Goal: Information Seeking & Learning: Learn about a topic

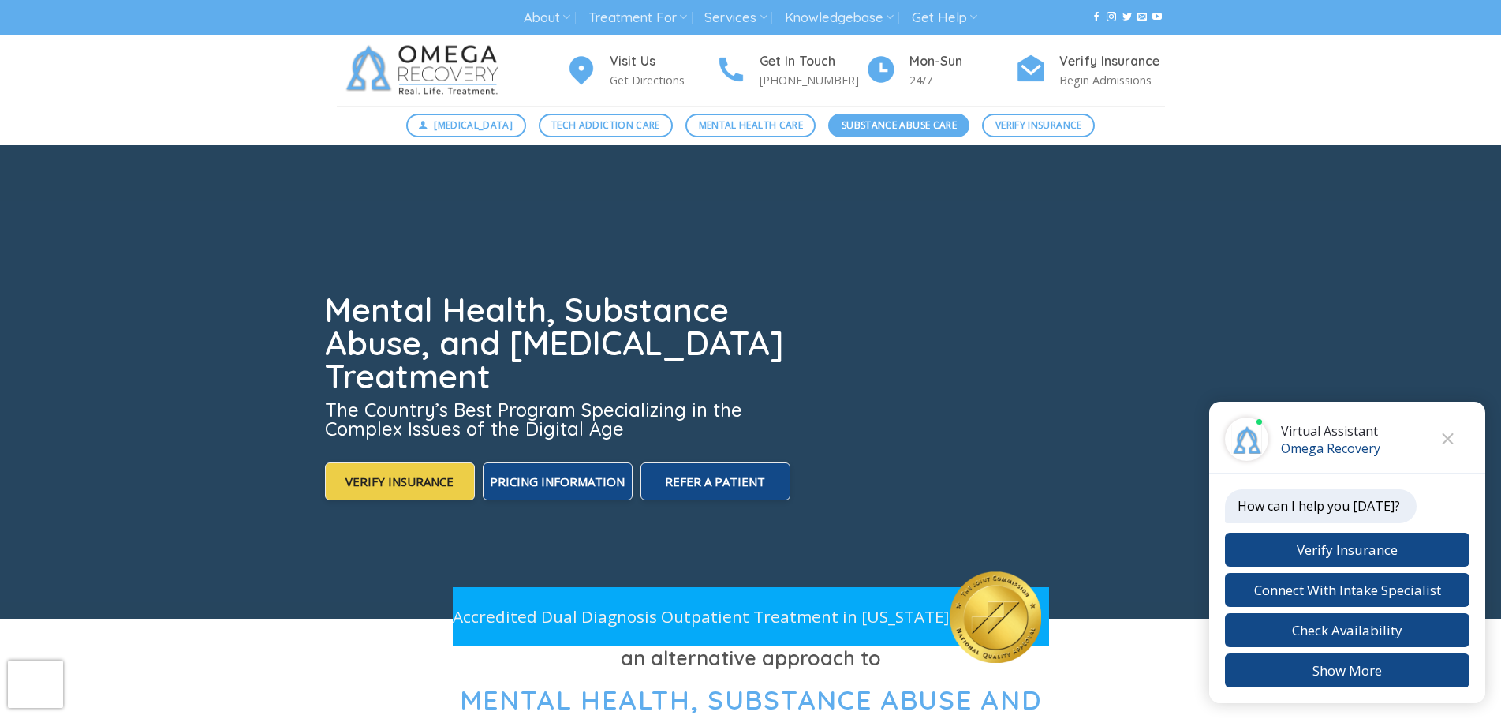
click at [906, 123] on span "Substance Abuse Care" at bounding box center [899, 125] width 115 height 15
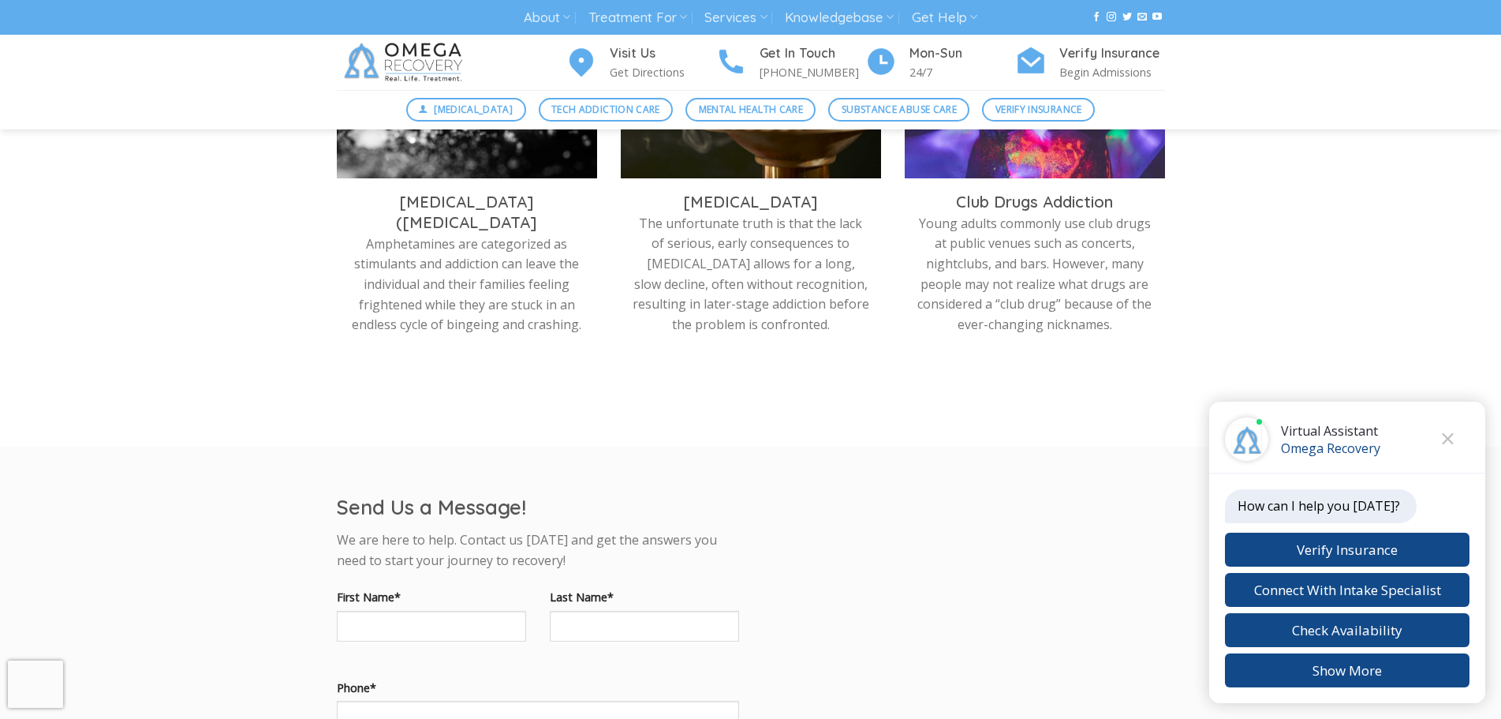
scroll to position [1032, 0]
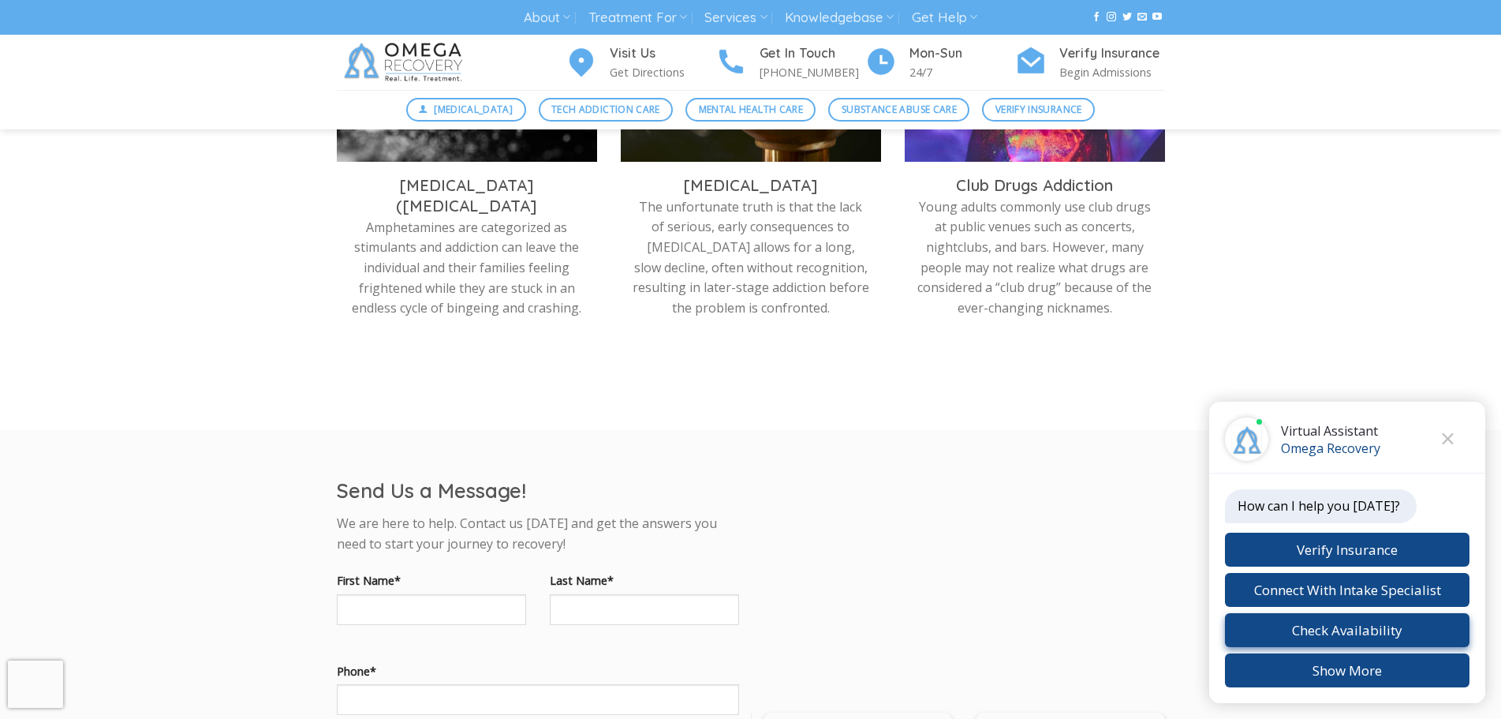
click at [1346, 630] on button "Check Availability" at bounding box center [1347, 630] width 245 height 34
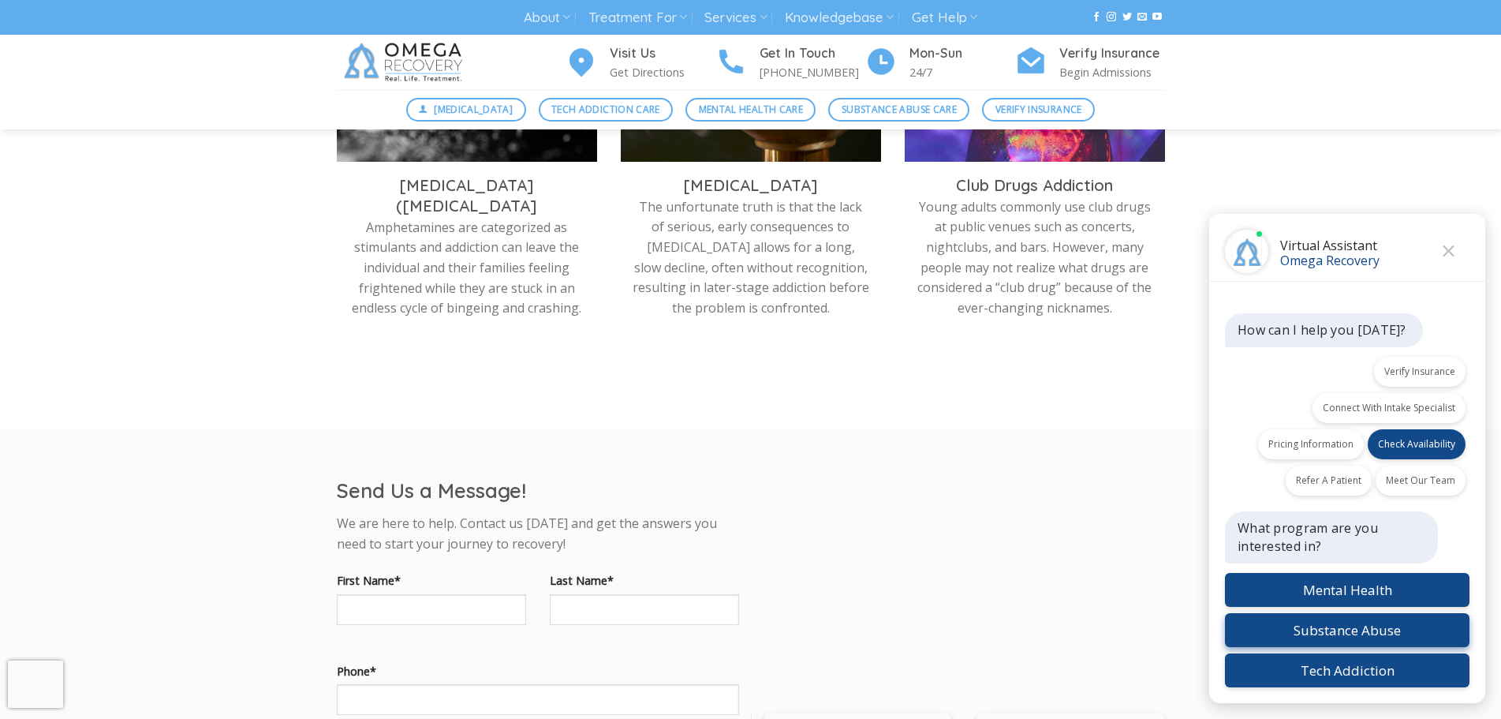
click at [1373, 625] on button "Substance Abuse" at bounding box center [1347, 630] width 245 height 34
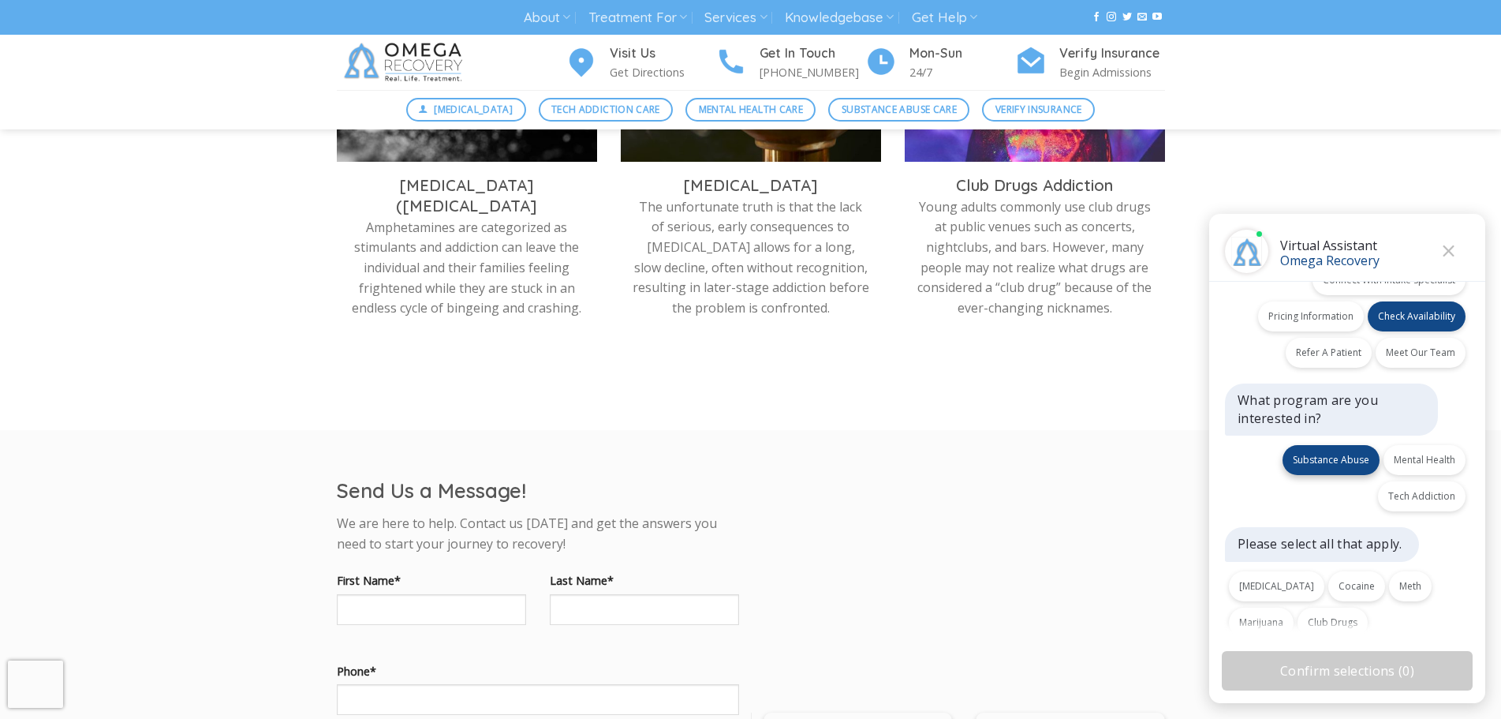
scroll to position [119, 0]
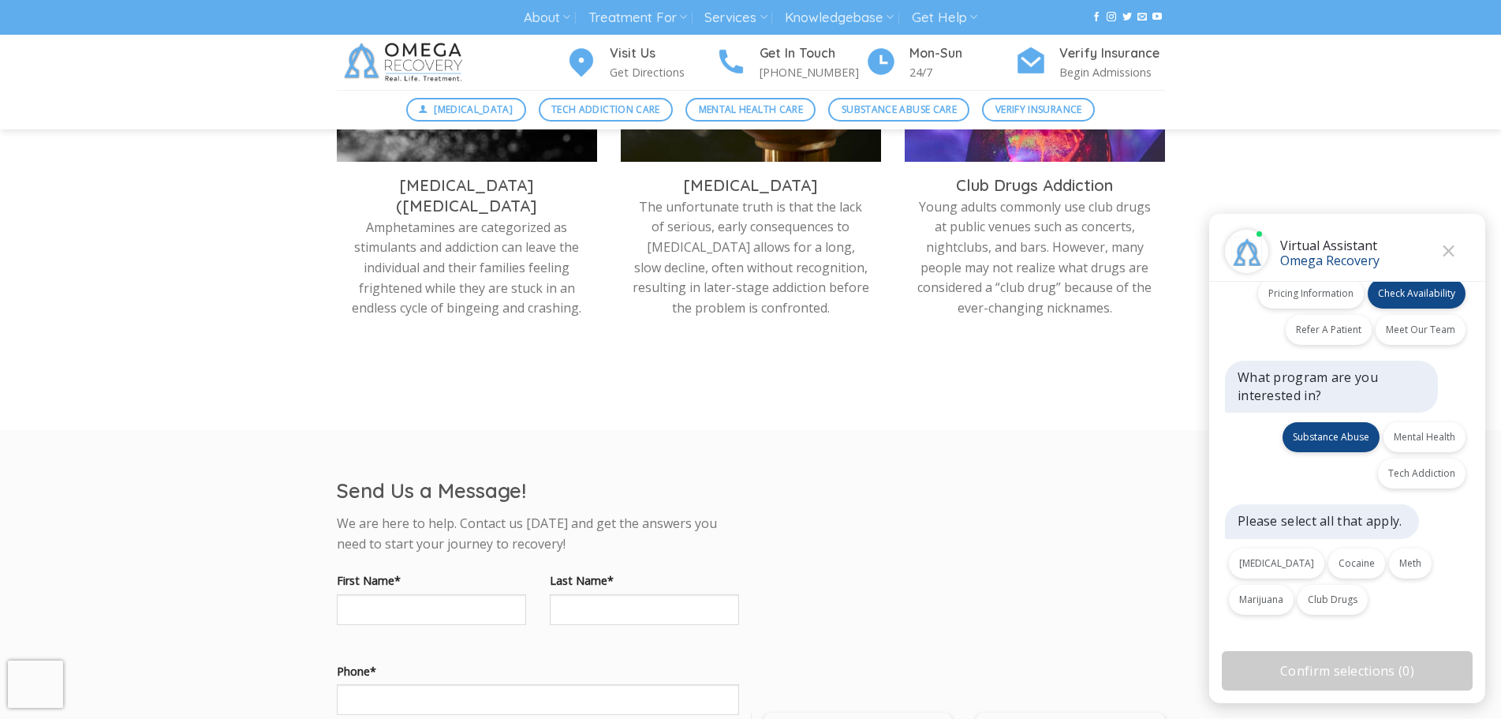
drag, startPoint x: 1481, startPoint y: 473, endPoint x: 1474, endPoint y: 497, distance: 24.7
click at [1474, 497] on body "Skip to content About About Omega Recovery Meet [PERSON_NAME] Meet Our Staff In…" at bounding box center [750, 415] width 1501 height 2895
click at [1297, 603] on button "Club Drugs" at bounding box center [1332, 599] width 70 height 30
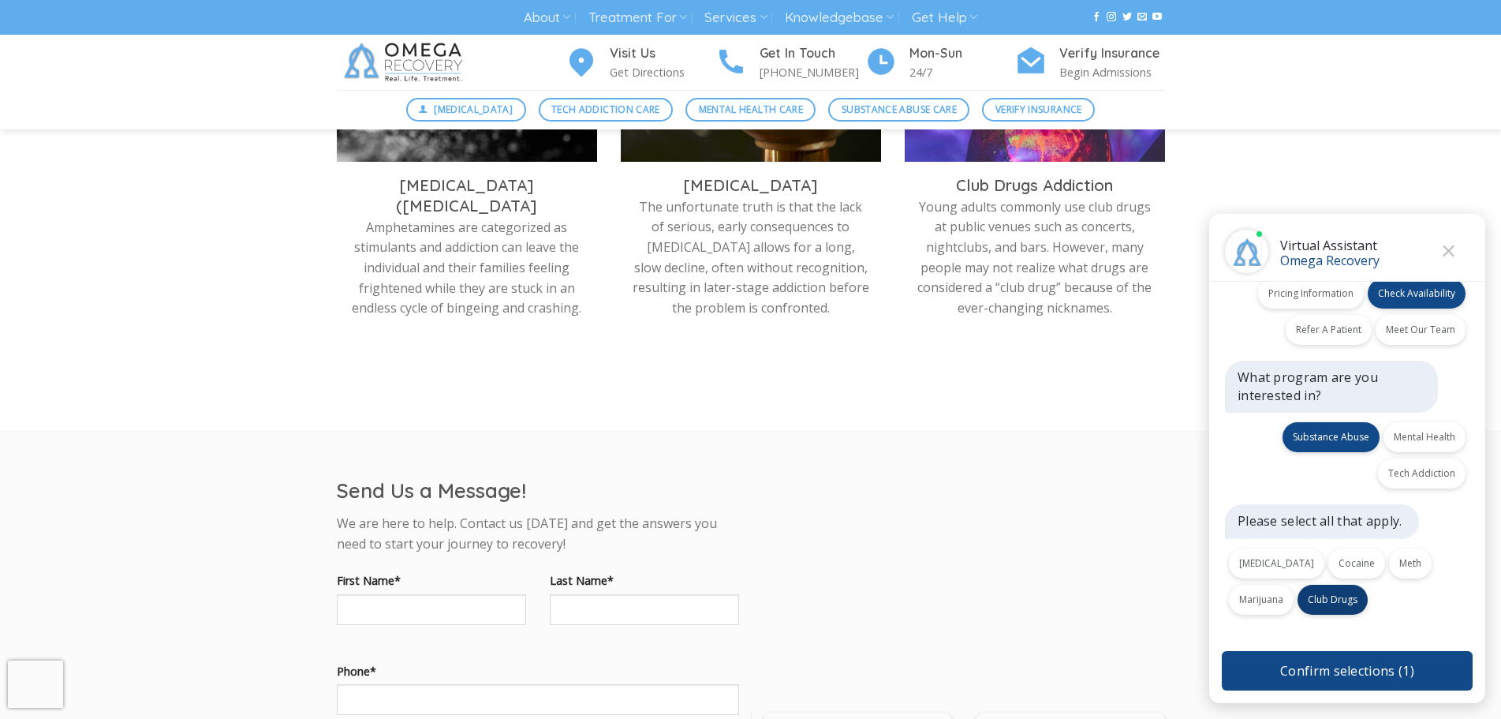
click at [1348, 666] on button "Confirm selections ( 1 )" at bounding box center [1347, 670] width 251 height 39
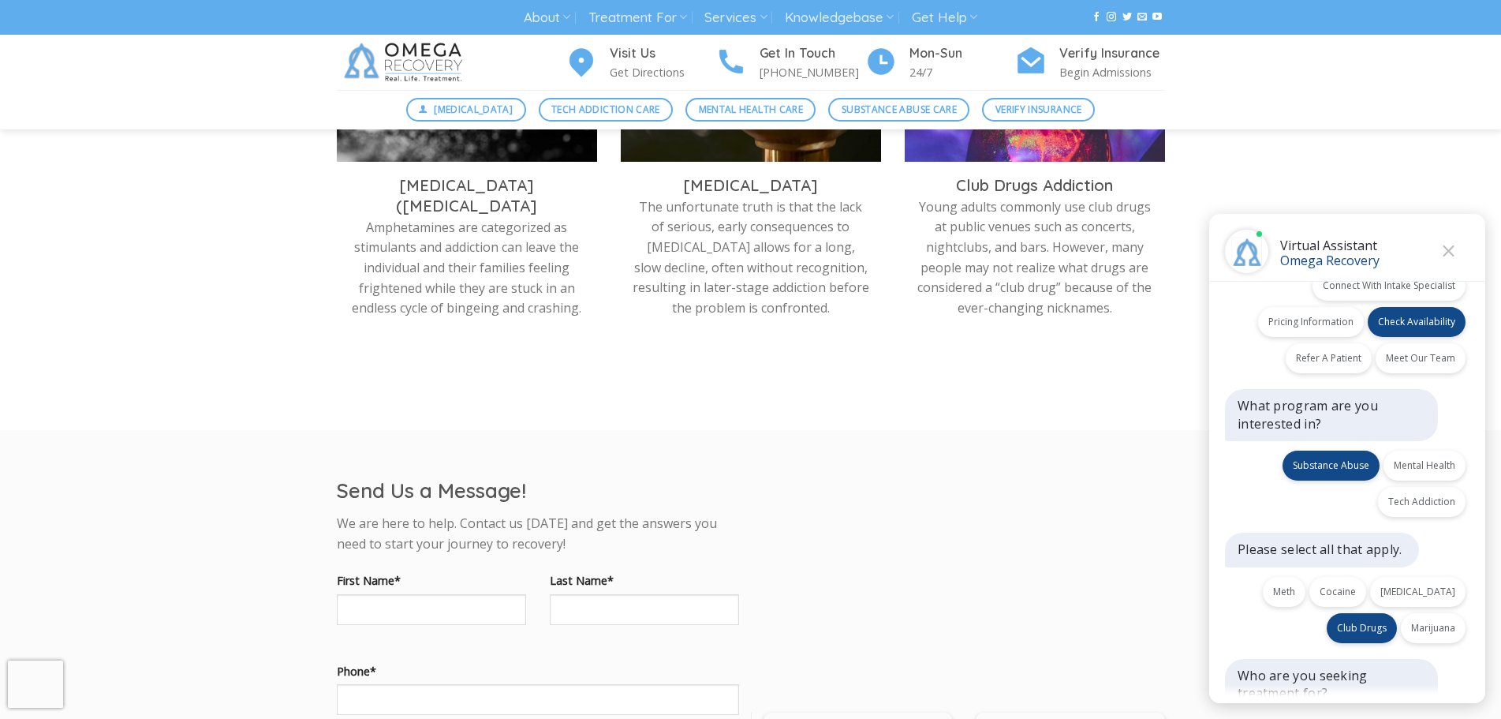
scroll to position [197, 0]
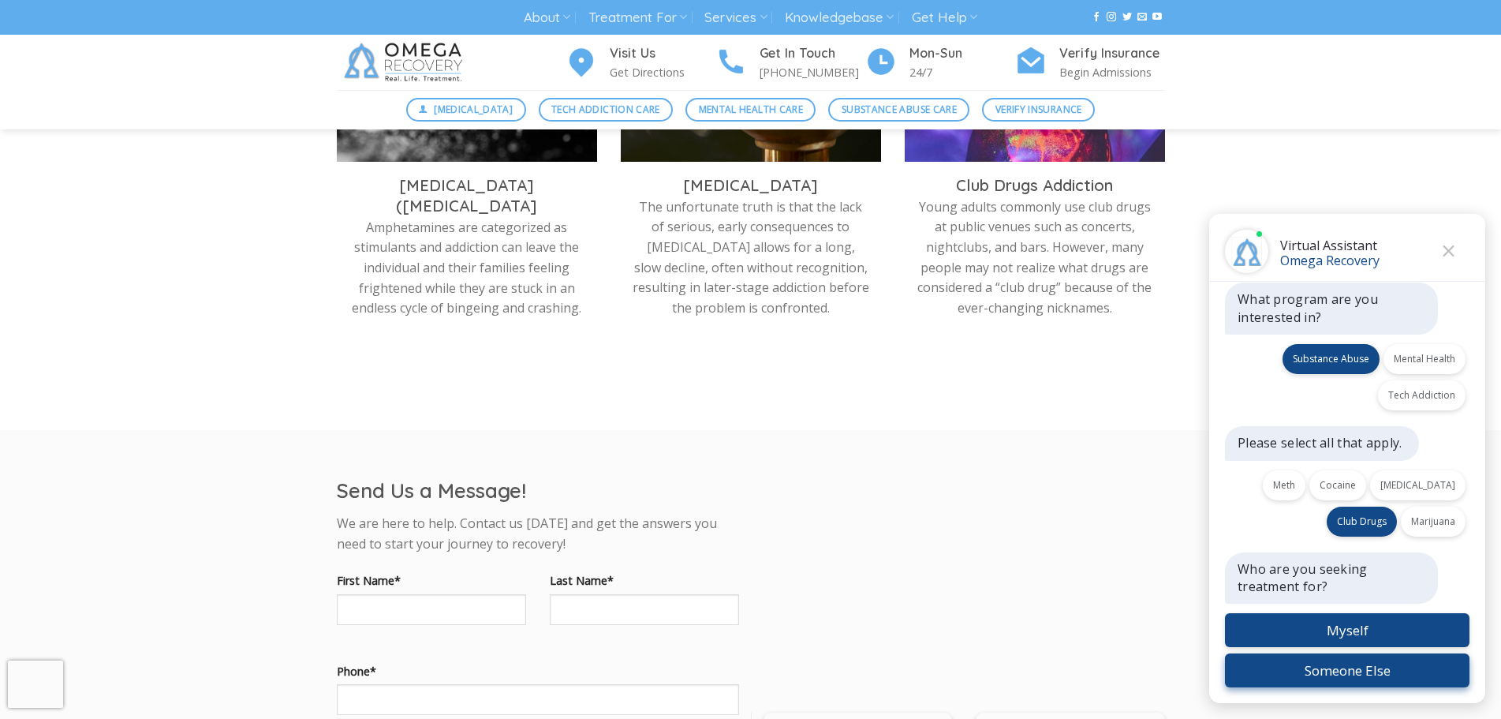
click at [1352, 668] on button "Someone Else" at bounding box center [1347, 670] width 245 height 34
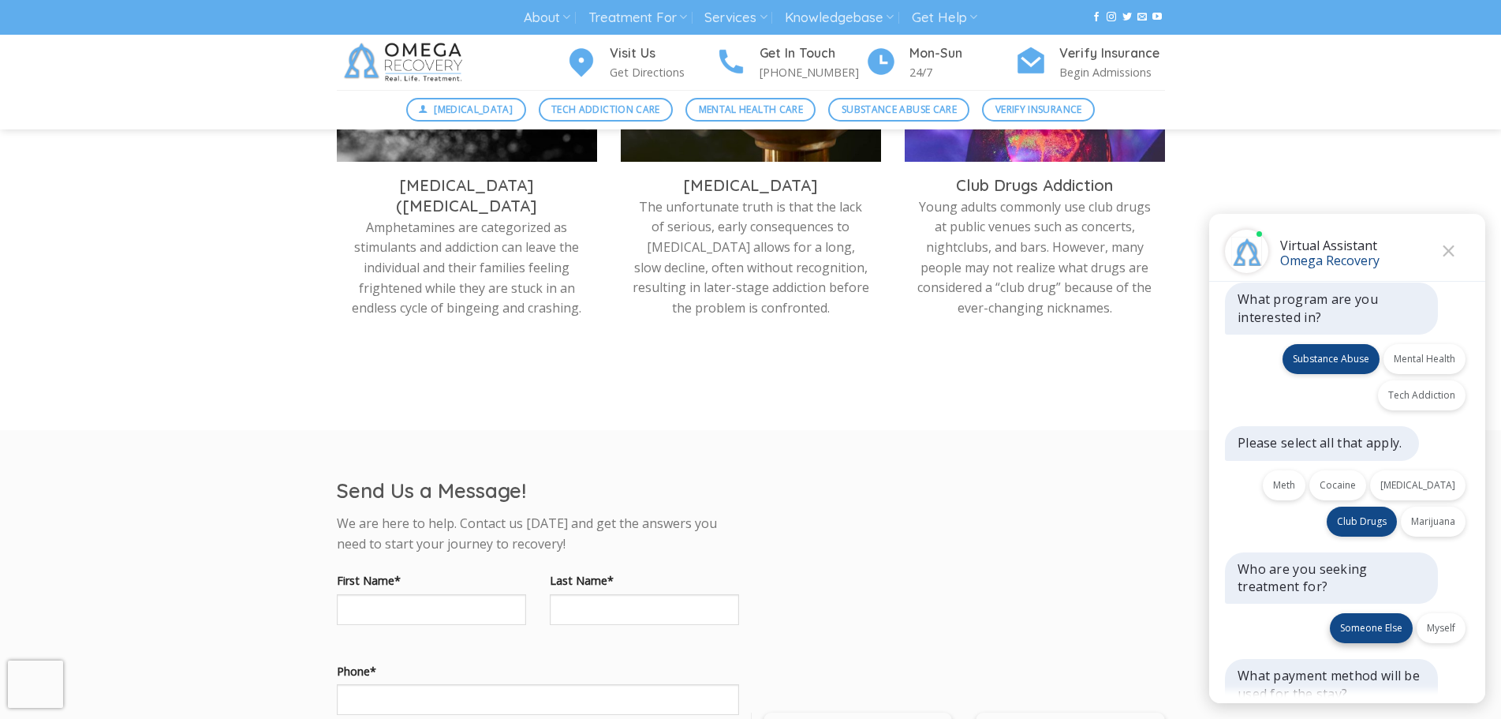
scroll to position [304, 0]
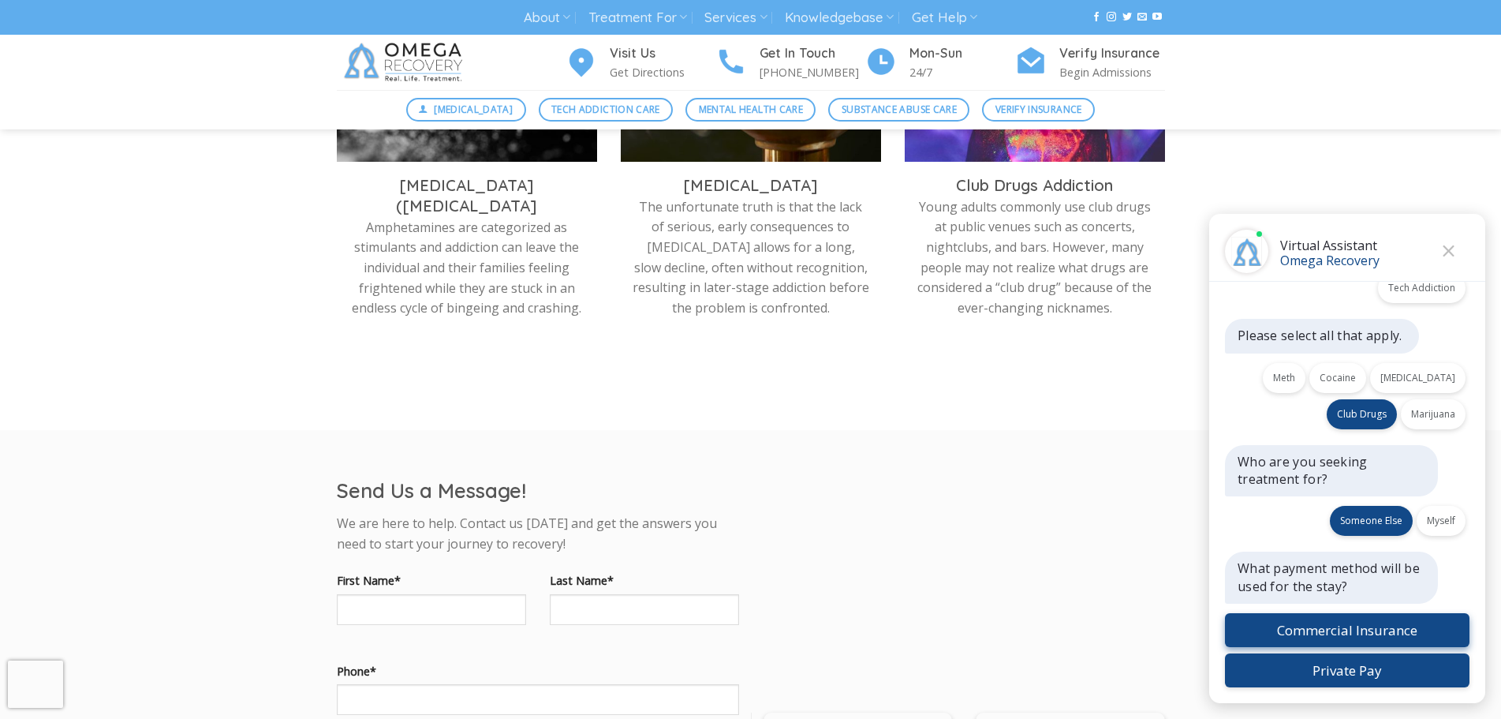
click at [1344, 625] on button "Commercial Insurance" at bounding box center [1347, 630] width 245 height 34
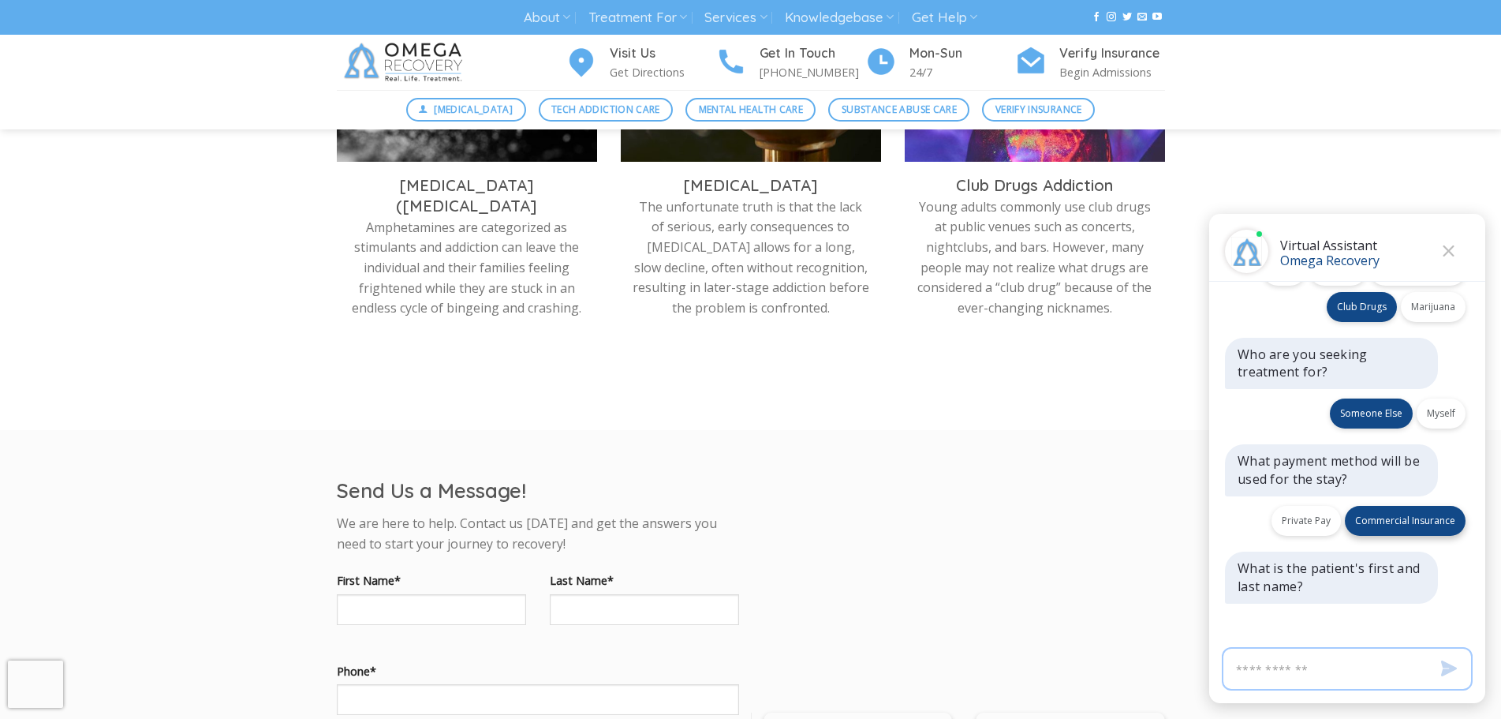
scroll to position [413, 0]
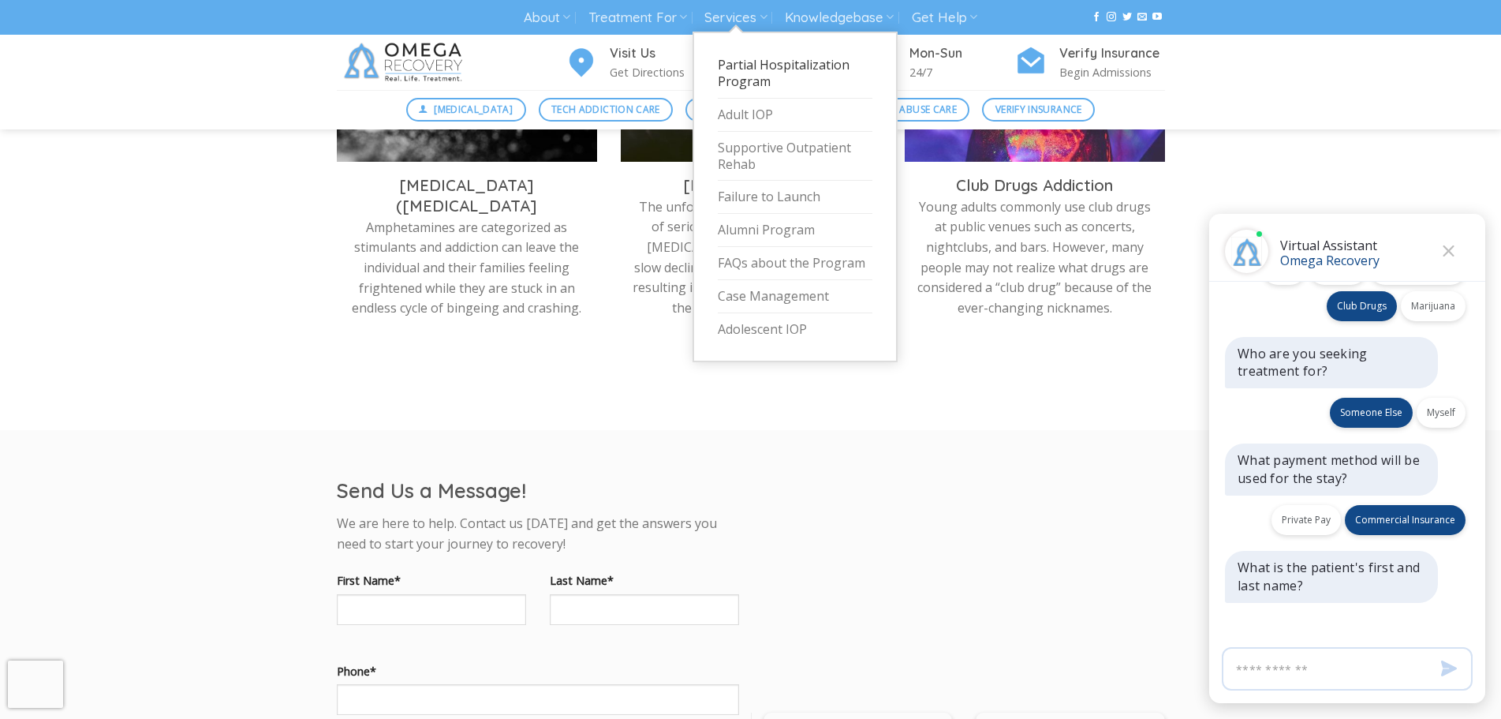
click at [749, 67] on link "Partial Hospitalization Program" at bounding box center [795, 74] width 155 height 50
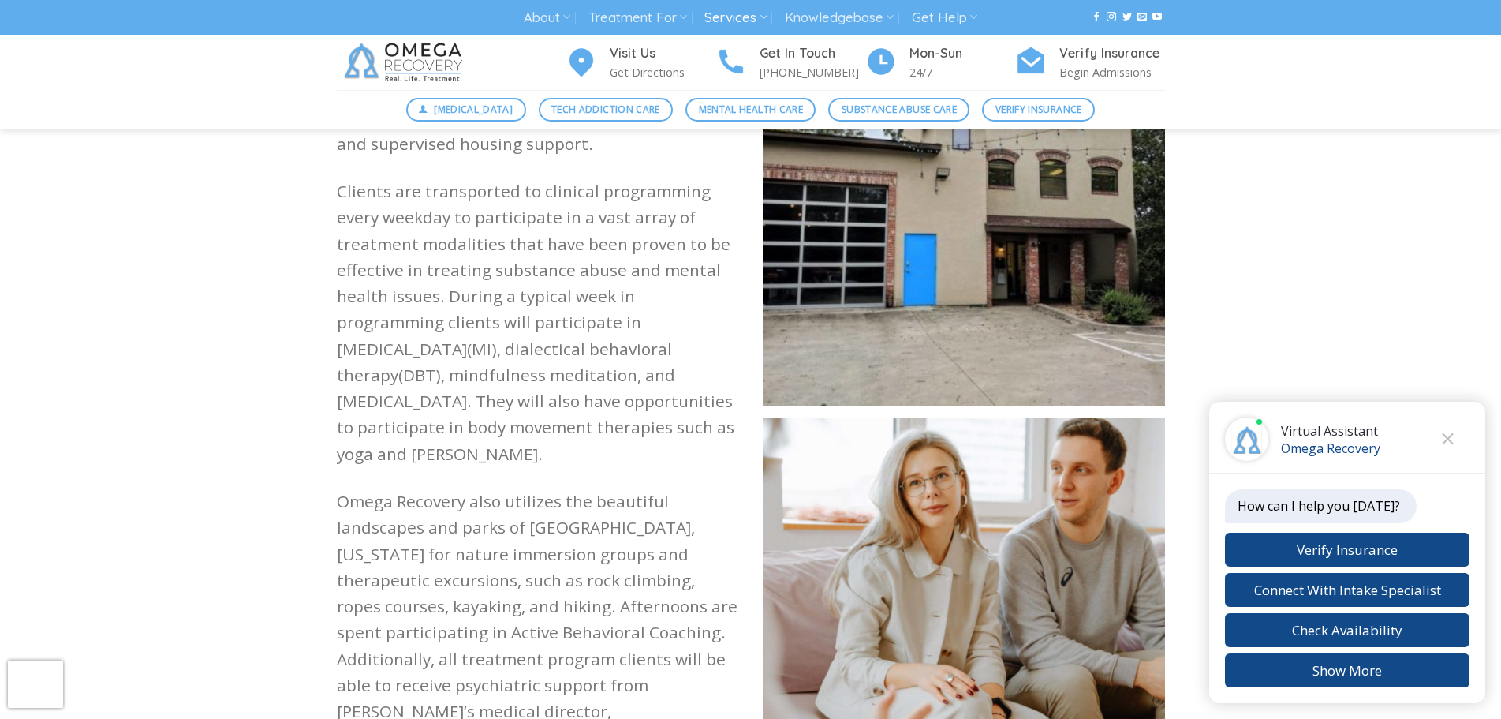
scroll to position [1549, 0]
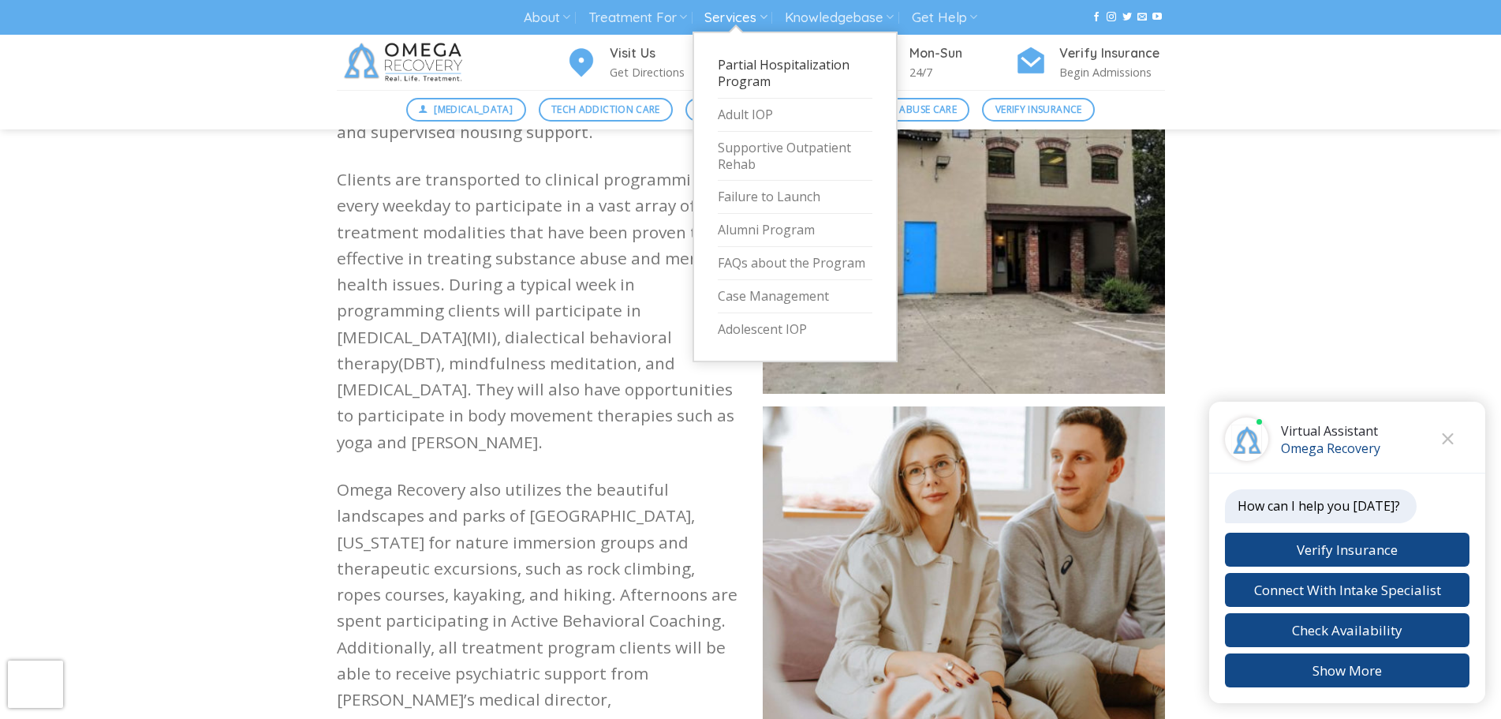
click at [757, 72] on link "Partial Hospitalization Program" at bounding box center [795, 74] width 155 height 50
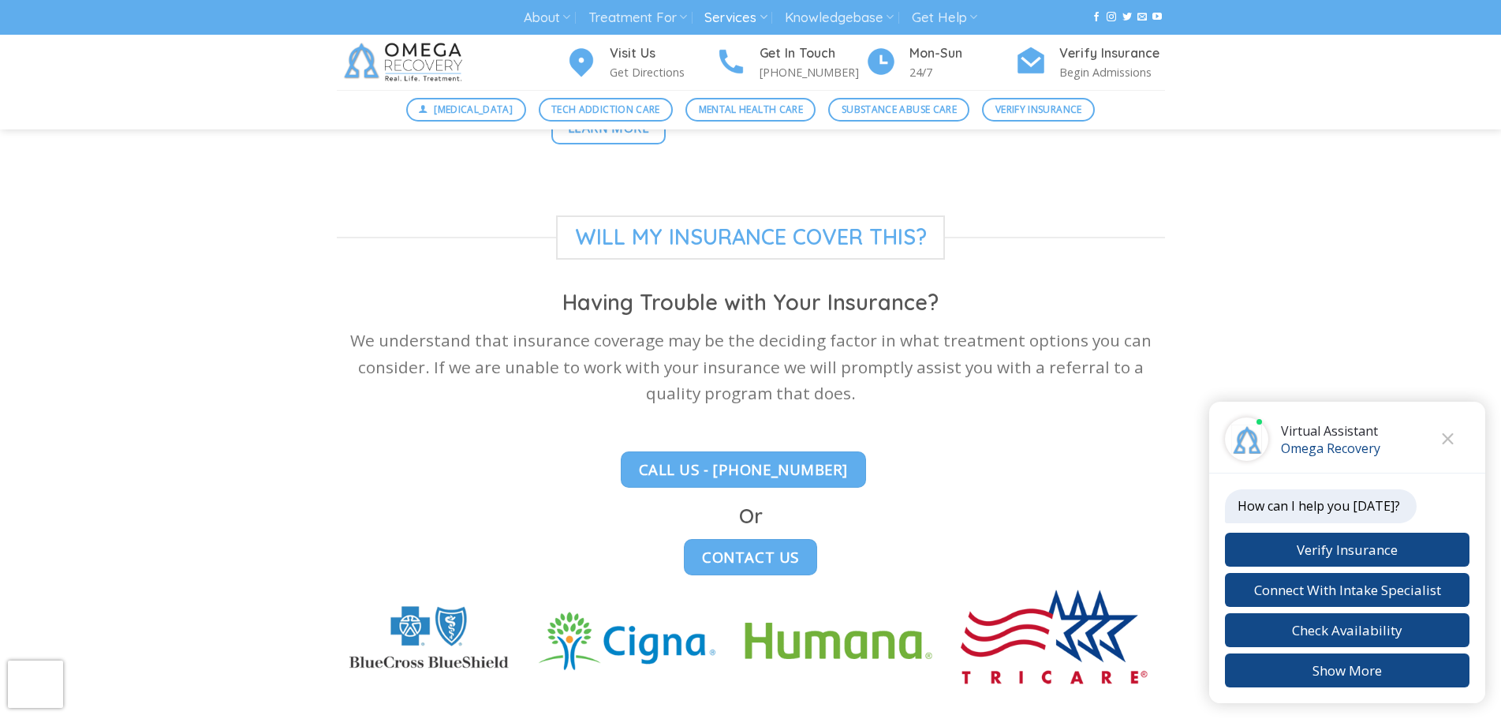
scroll to position [4116, 0]
